Goal: Use online tool/utility: Utilize a website feature to perform a specific function

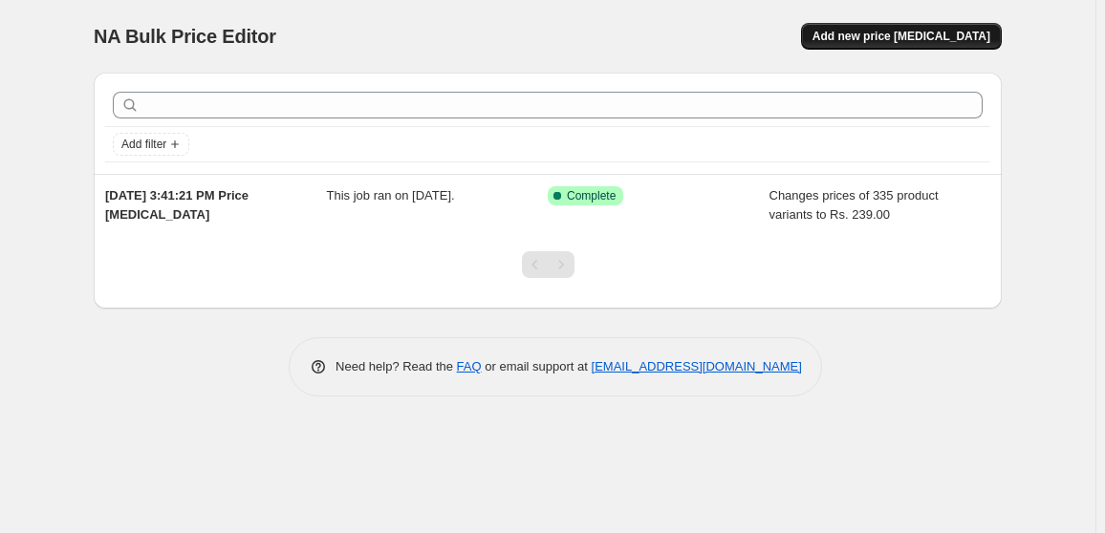
click at [873, 42] on span "Add new price [MEDICAL_DATA]" at bounding box center [901, 36] width 178 height 15
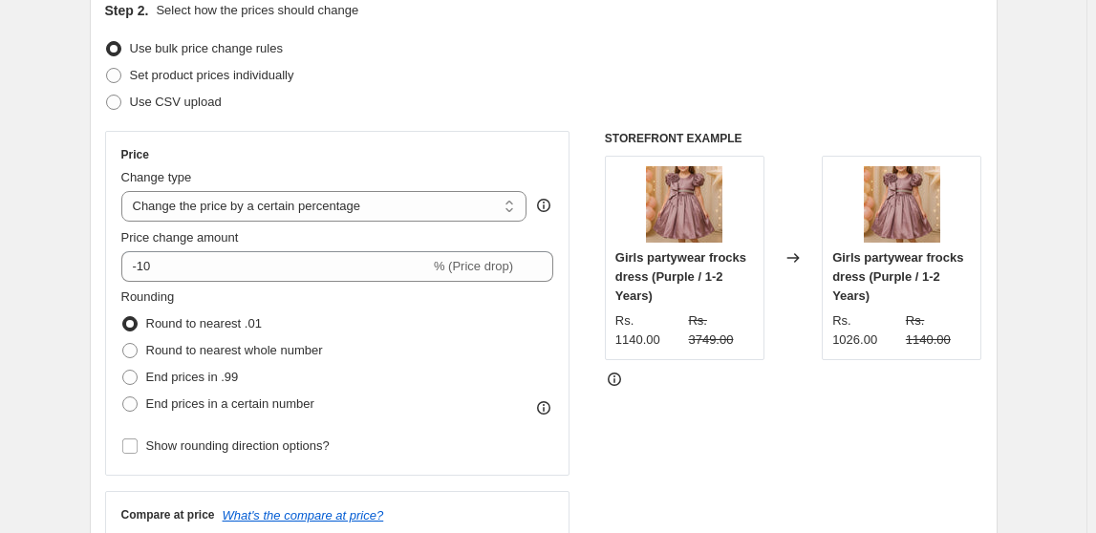
scroll to position [231, 0]
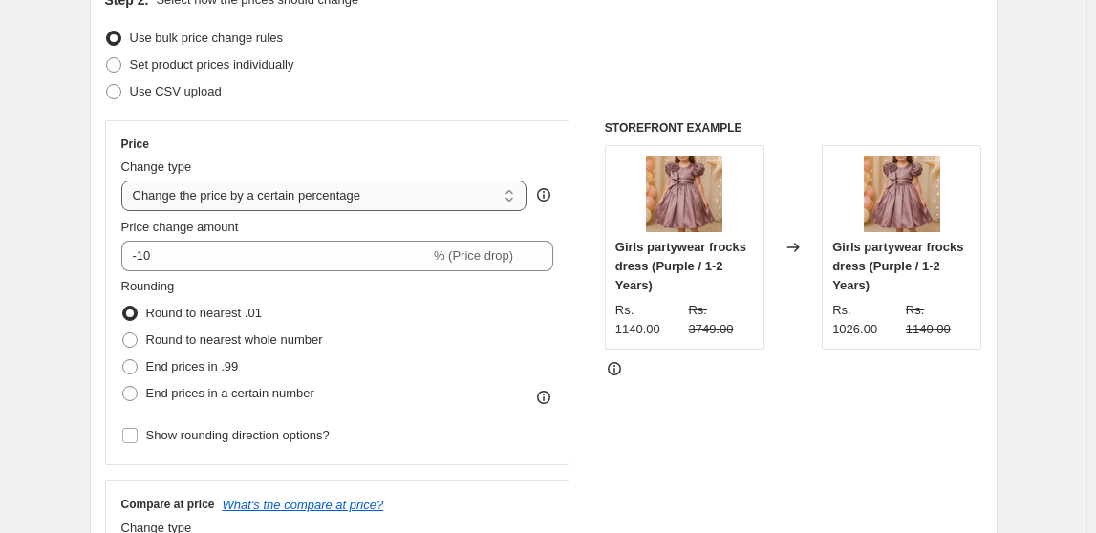
click at [253, 195] on select "Change the price to a certain amount Change the price by a certain amount Chang…" at bounding box center [324, 196] width 406 height 31
select select "to"
click at [124, 181] on select "Change the price to a certain amount Change the price by a certain amount Chang…" at bounding box center [324, 196] width 406 height 31
type input "80.00"
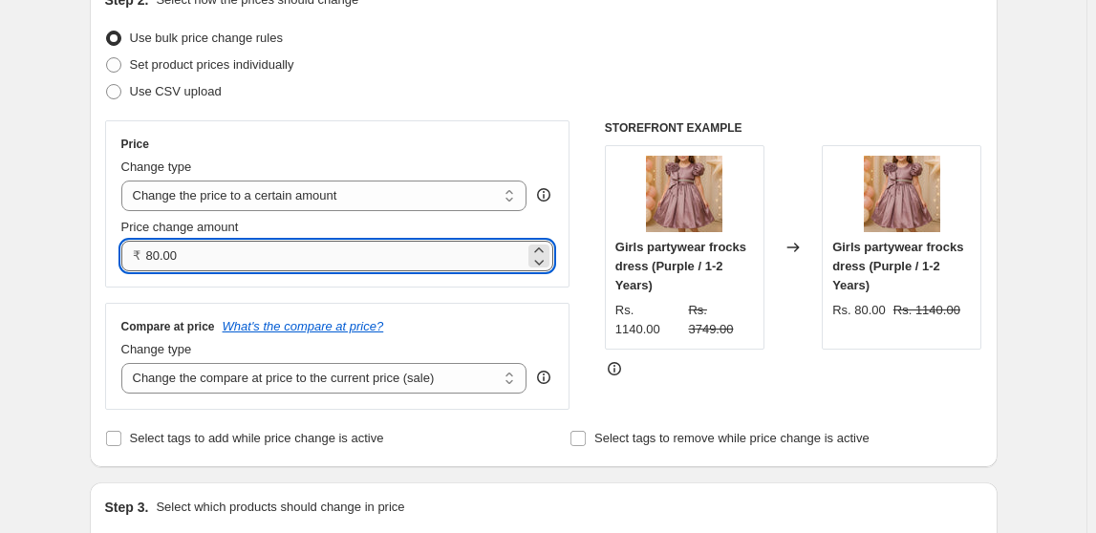
click at [170, 260] on input "80.00" at bounding box center [335, 256] width 379 height 31
type input "1"
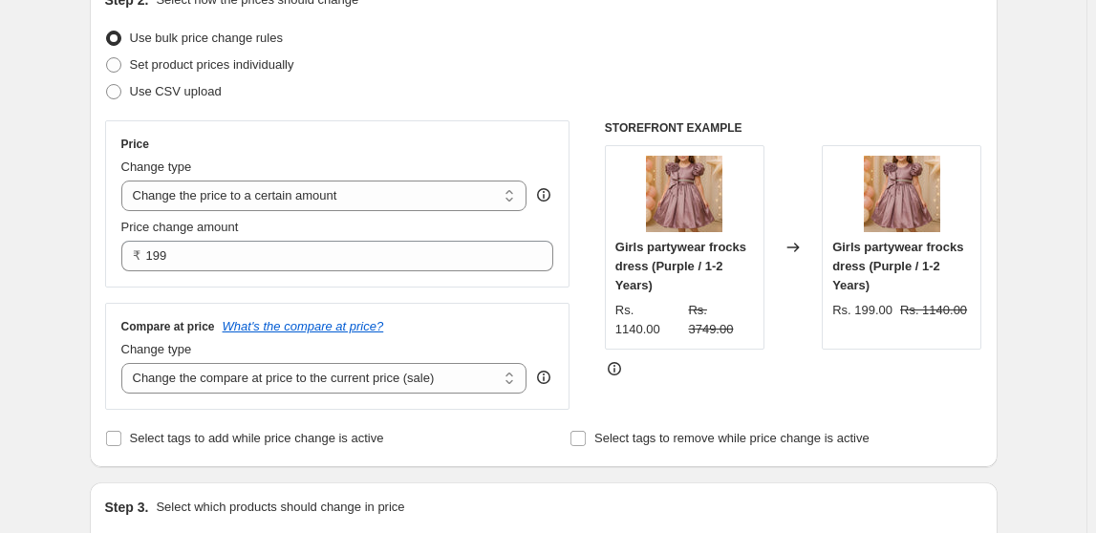
type input "199.00"
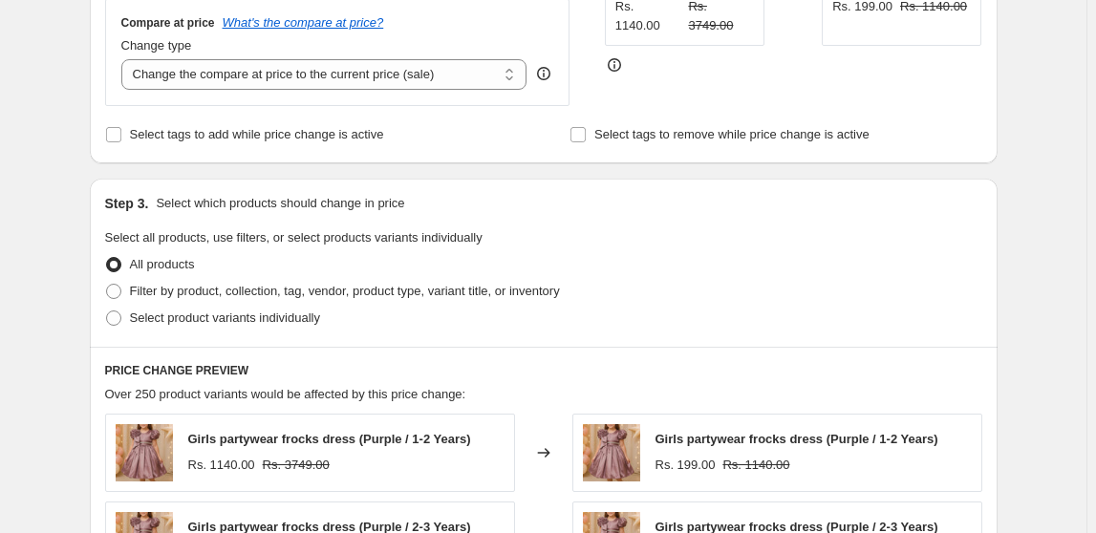
scroll to position [551, 0]
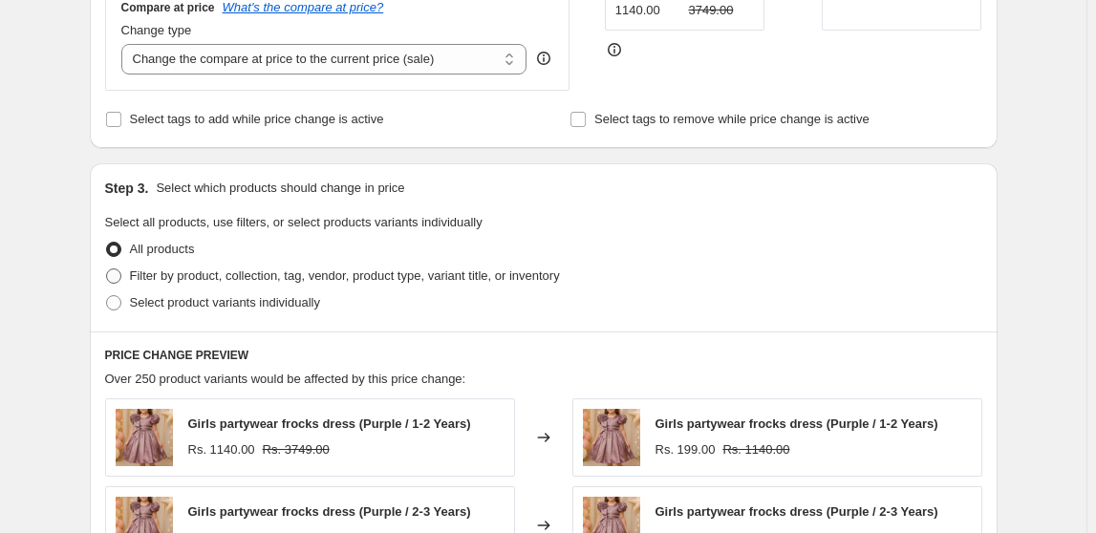
click at [115, 283] on span at bounding box center [113, 276] width 17 height 17
click at [107, 270] on input "Filter by product, collection, tag, vendor, product type, variant title, or inv…" at bounding box center [106, 269] width 1 height 1
radio input "true"
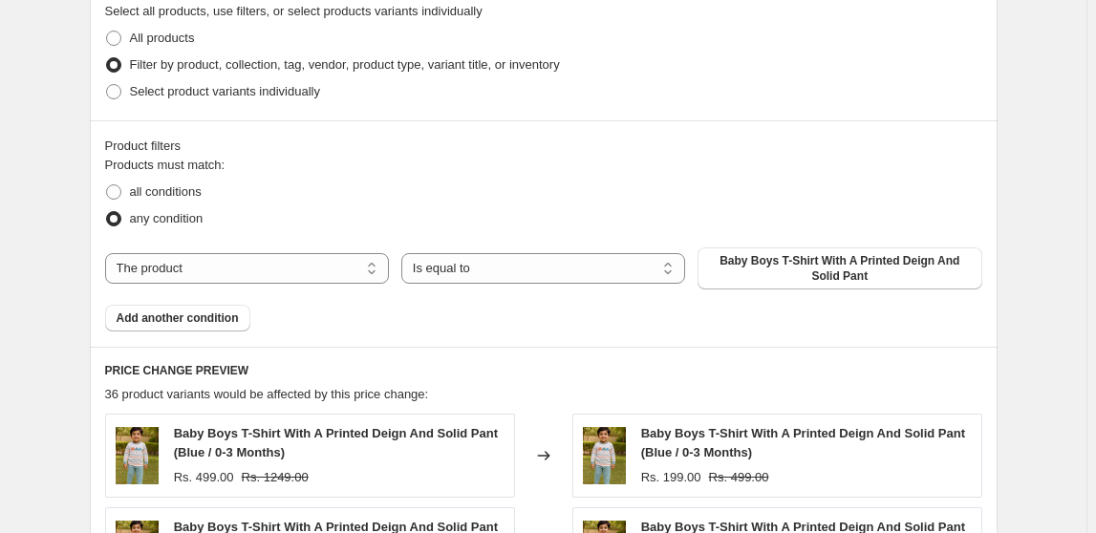
scroll to position [767, 0]
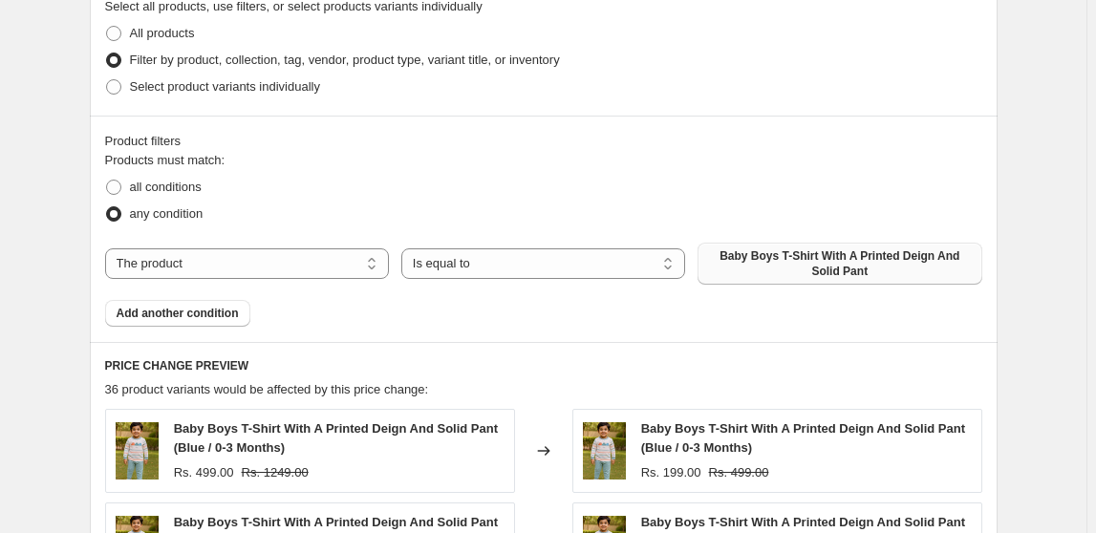
click at [815, 273] on span "Baby Boys T-Shirt With A Printed Deign And Solid Pant" at bounding box center [839, 264] width 261 height 31
click at [294, 255] on select "The product The product's collection The product's tag The product's vendor The…" at bounding box center [247, 264] width 284 height 31
select select "collection"
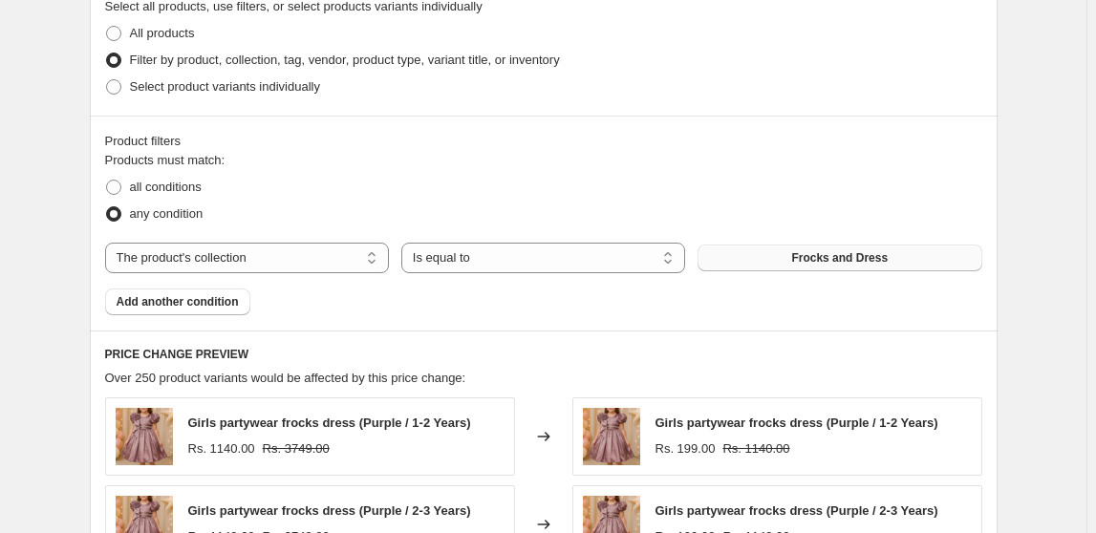
click at [795, 255] on button "Frocks and Dress" at bounding box center [840, 258] width 284 height 27
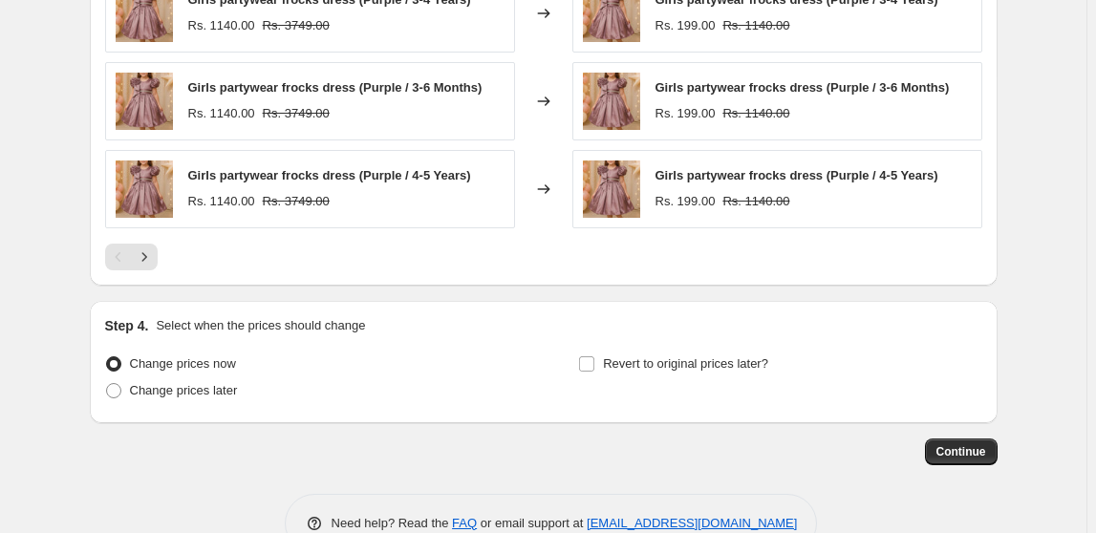
scroll to position [1409, 0]
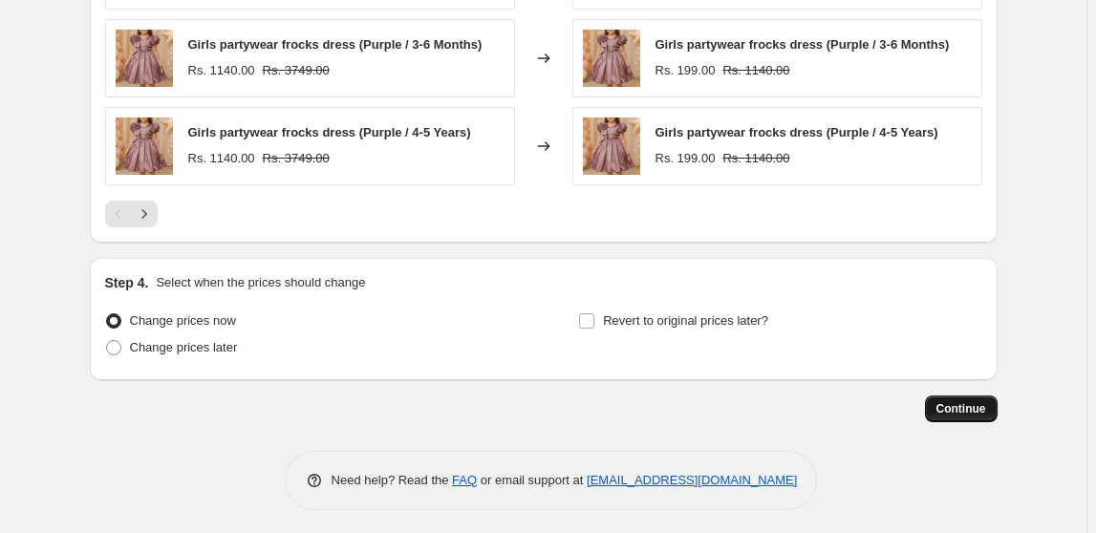
click at [964, 407] on span "Continue" at bounding box center [962, 408] width 50 height 15
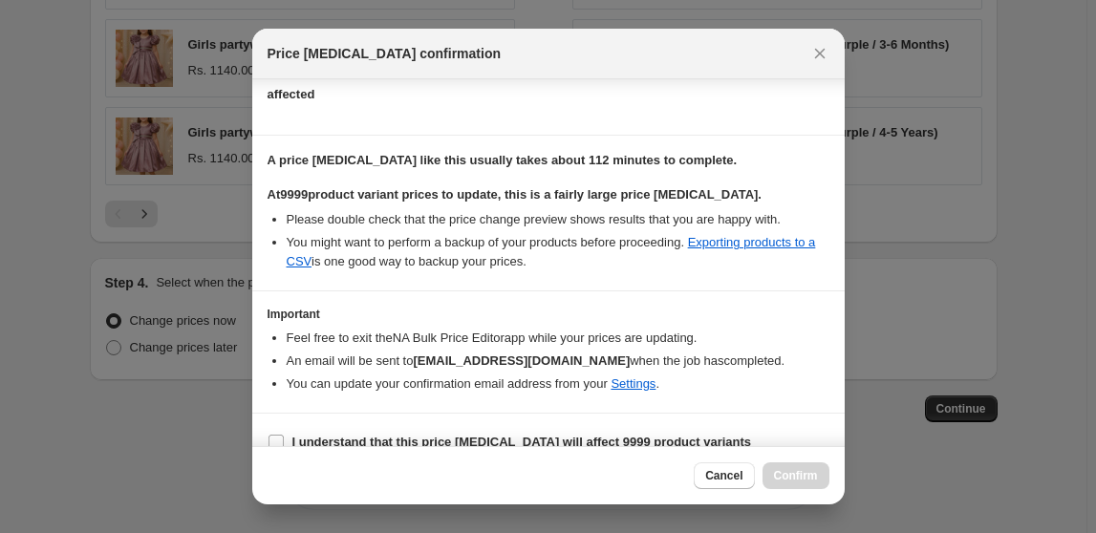
scroll to position [255, 0]
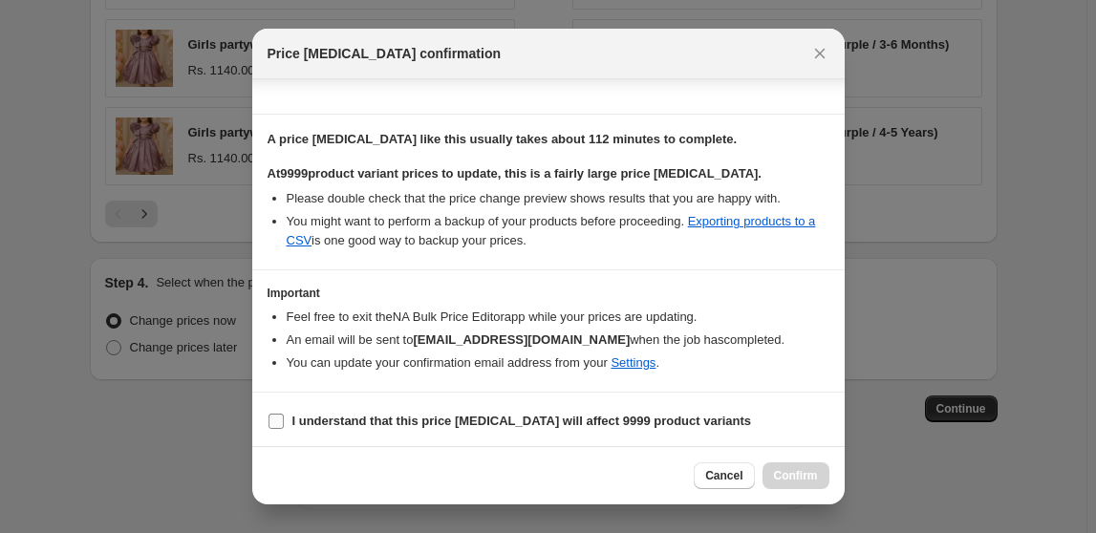
click at [274, 414] on input "I understand that this price [MEDICAL_DATA] will affect 9999 product variants" at bounding box center [276, 421] width 15 height 15
checkbox input "true"
click at [792, 477] on span "Confirm" at bounding box center [796, 475] width 44 height 15
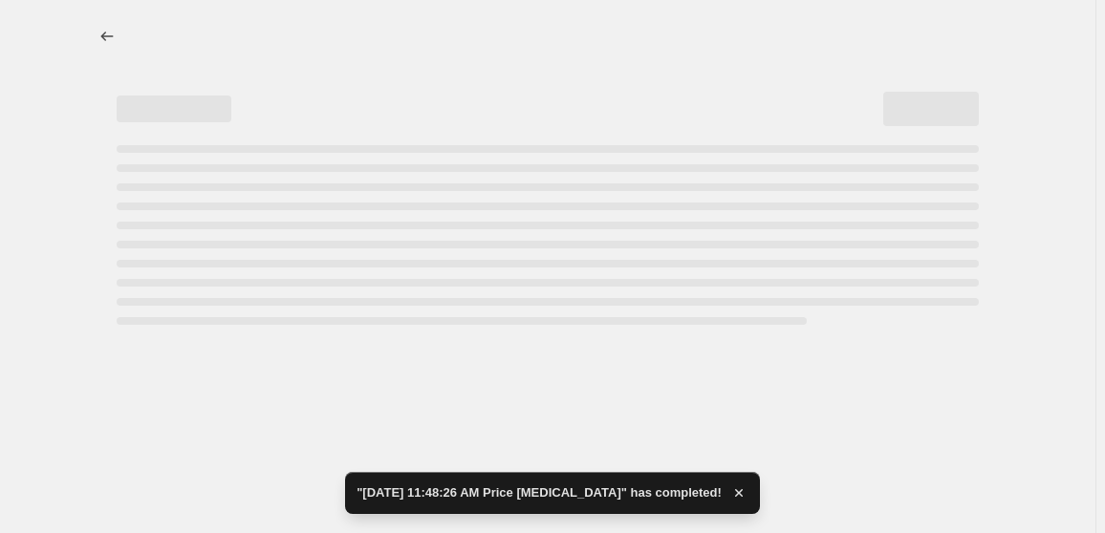
select select "collection"
